Goal: Feedback & Contribution: Submit feedback/report problem

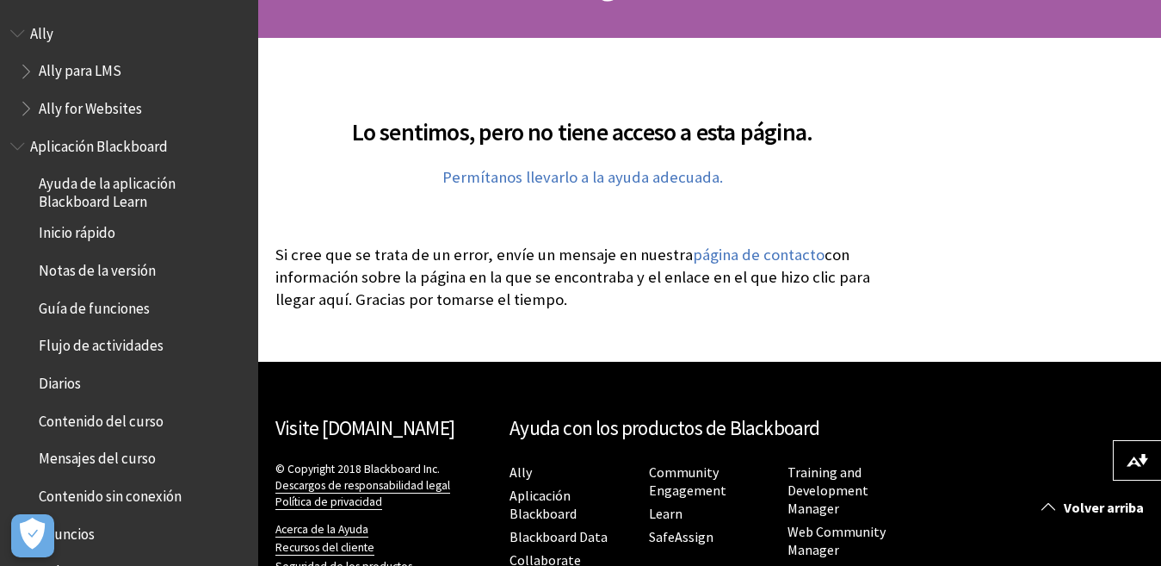
scroll to position [236, 0]
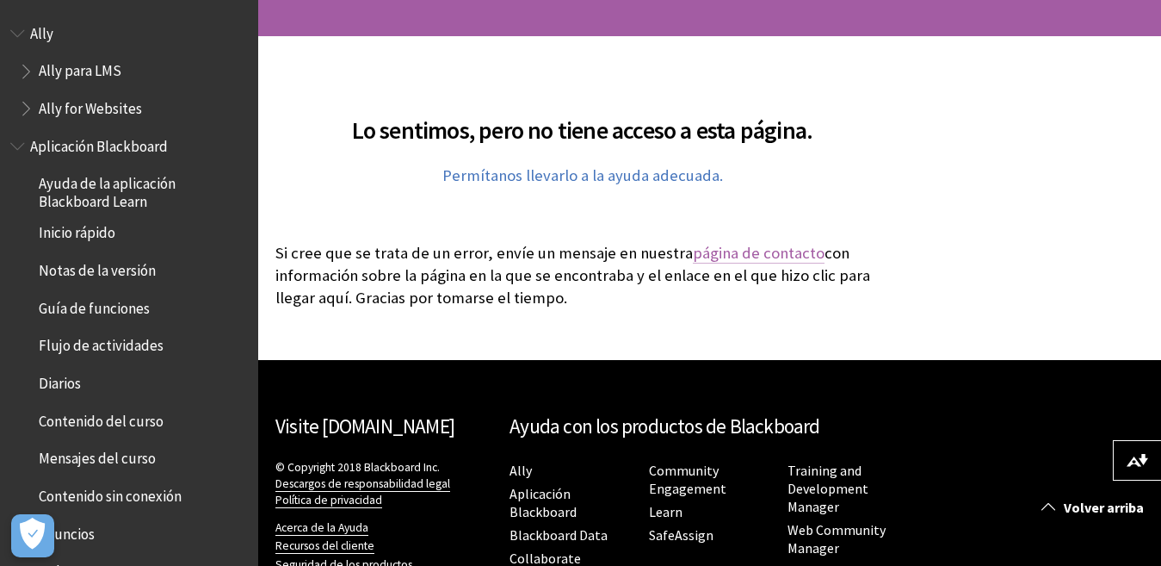
click at [758, 250] on link "página de contacto" at bounding box center [759, 253] width 132 height 21
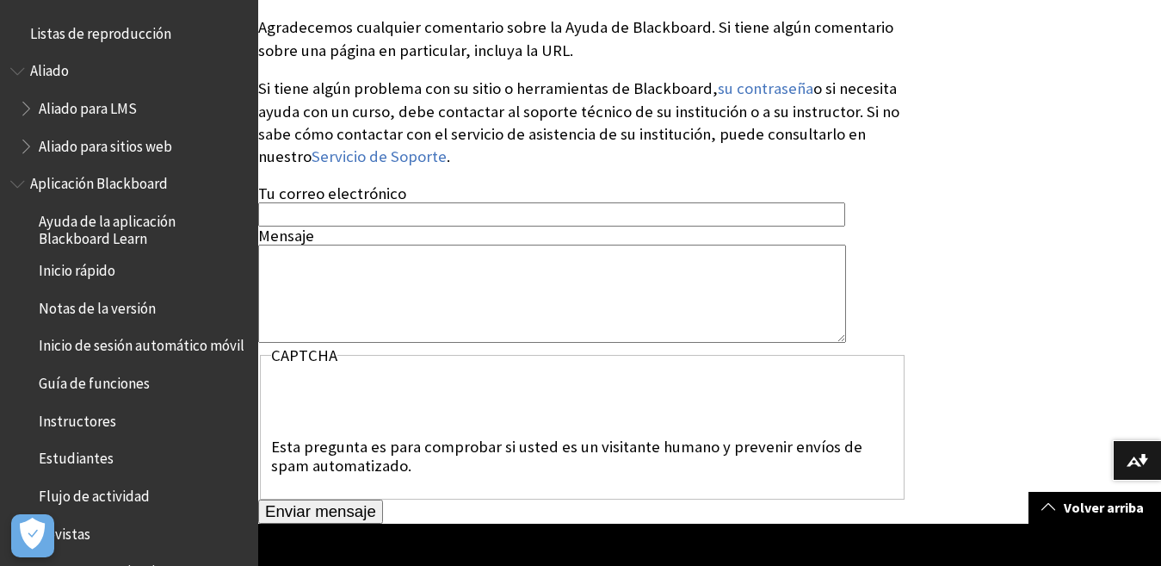
scroll to position [438, 0]
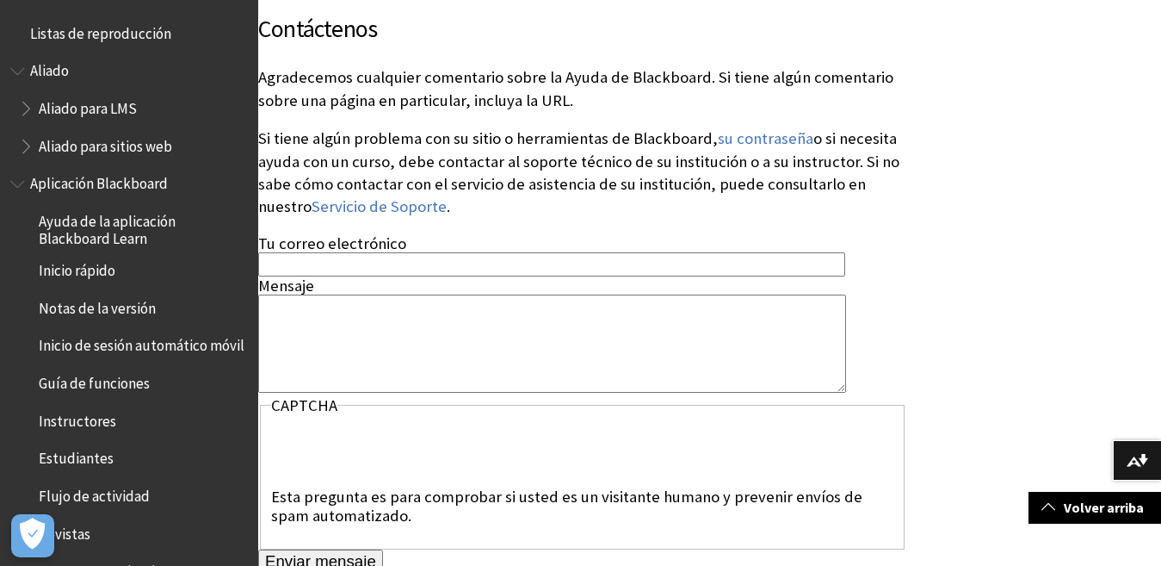
click at [384, 343] on textarea "Mensaje" at bounding box center [552, 342] width 588 height 97
click at [382, 269] on input "Tu correo electrónico" at bounding box center [551, 263] width 587 height 23
type input "[EMAIL_ADDRESS][DOMAIN_NAME]"
click at [365, 355] on textarea "Mensaje" at bounding box center [552, 342] width 588 height 97
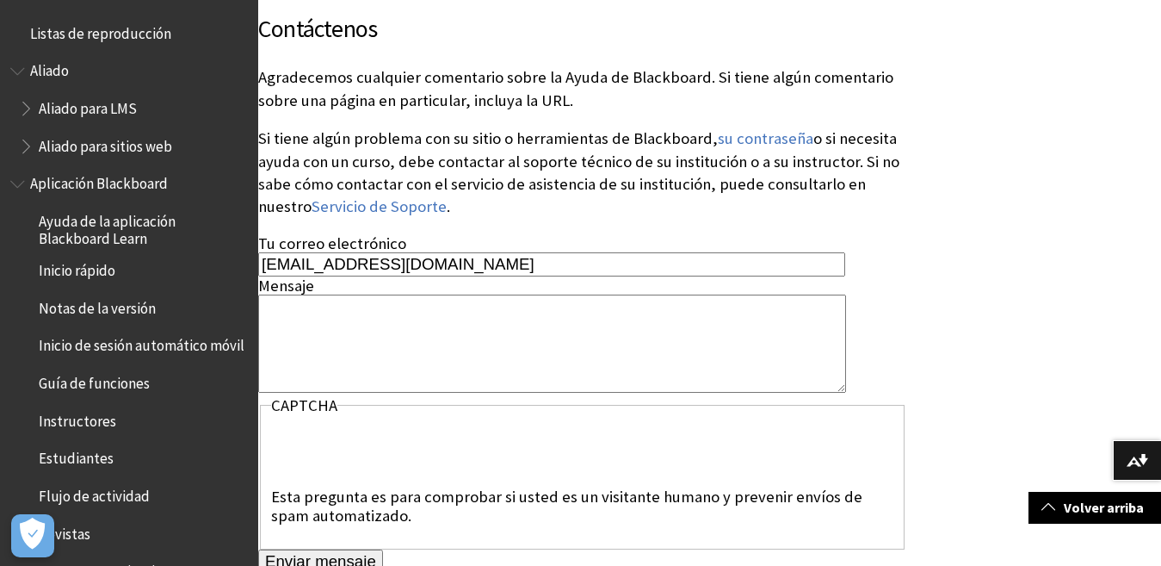
type textarea "w"
type textarea "e"
type textarea "E"
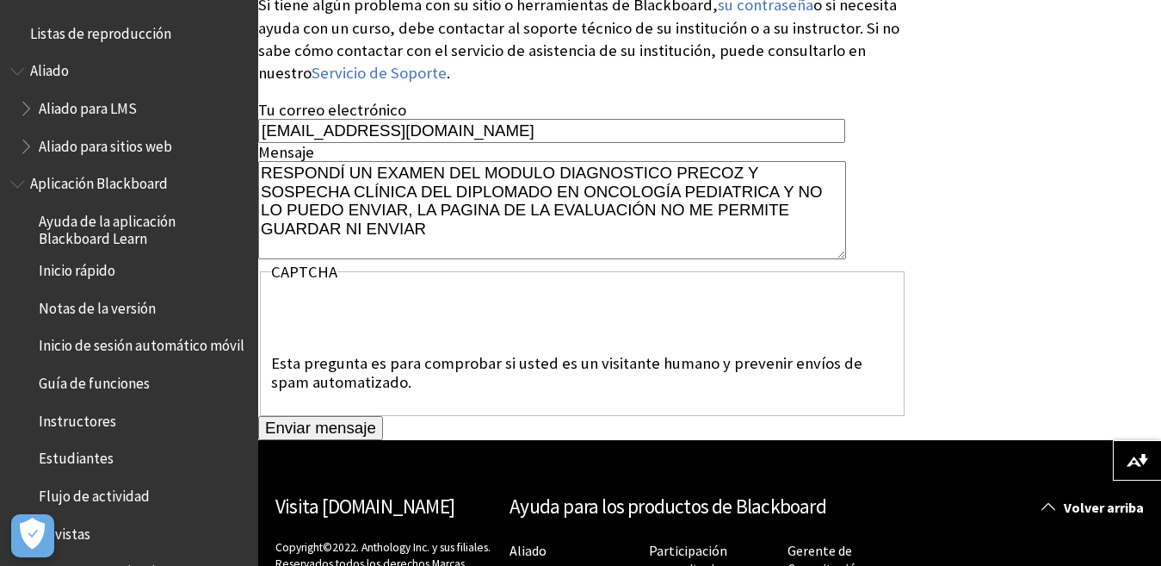
scroll to position [615, 0]
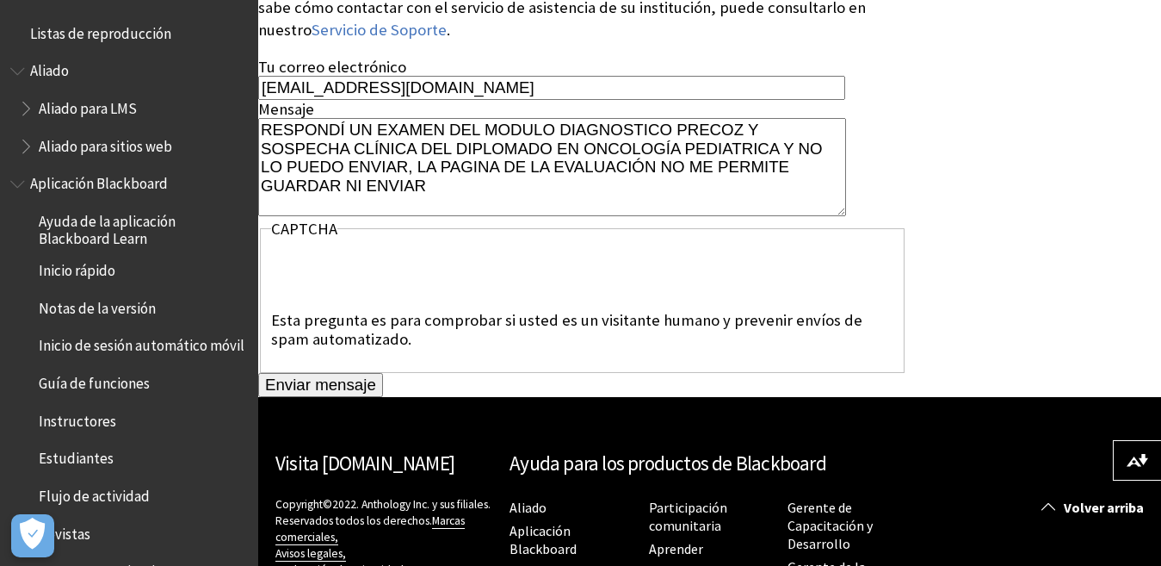
type textarea "RESPONDÍ UN EXAMEN DEL MODULO DIAGNOSTICO PRECOZ Y SOSPECHA CLÍNICA DEL DIPLOMA…"
click at [339, 390] on input "Enviar mensaje" at bounding box center [320, 385] width 125 height 24
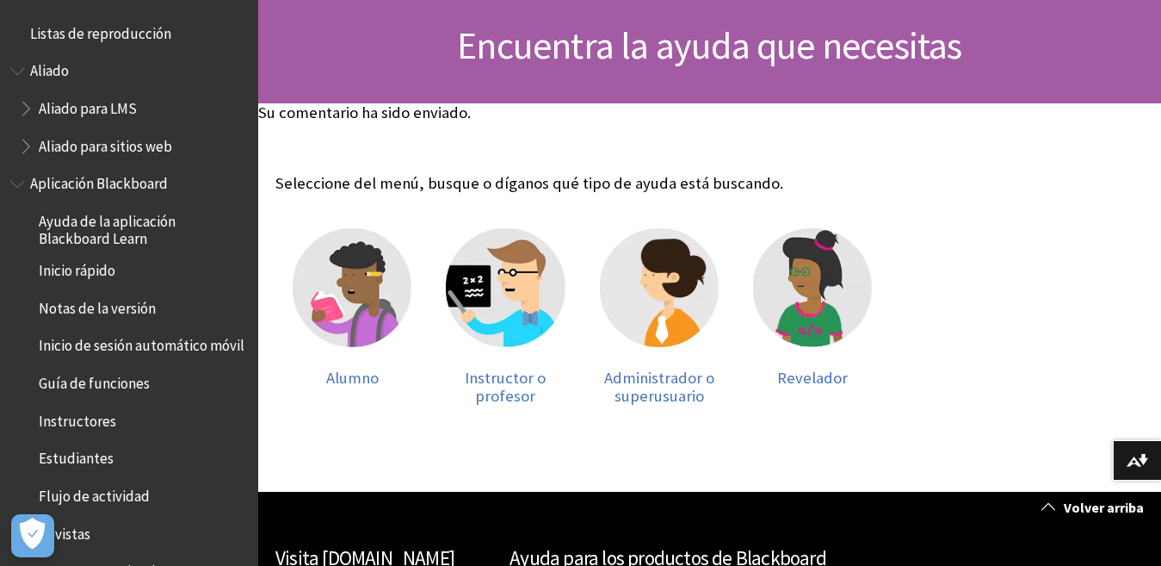
scroll to position [236, 0]
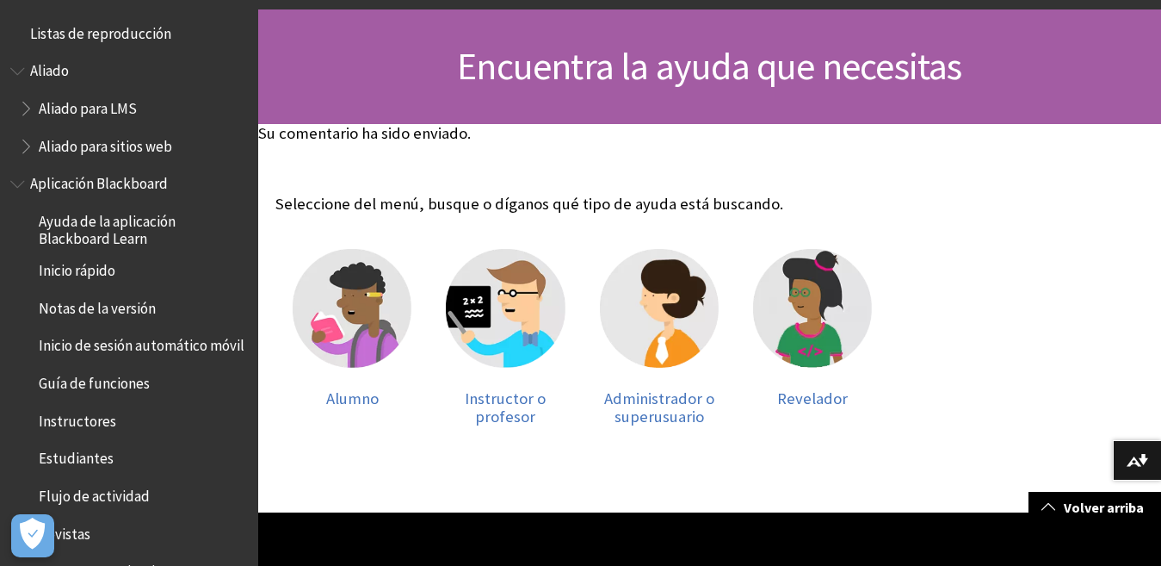
drag, startPoint x: 1175, startPoint y: 384, endPoint x: 721, endPoint y: 438, distance: 456.9
click at [721, 438] on div "Administrador o superusuario" at bounding box center [659, 338] width 153 height 212
